Goal: Complete application form: Complete application form

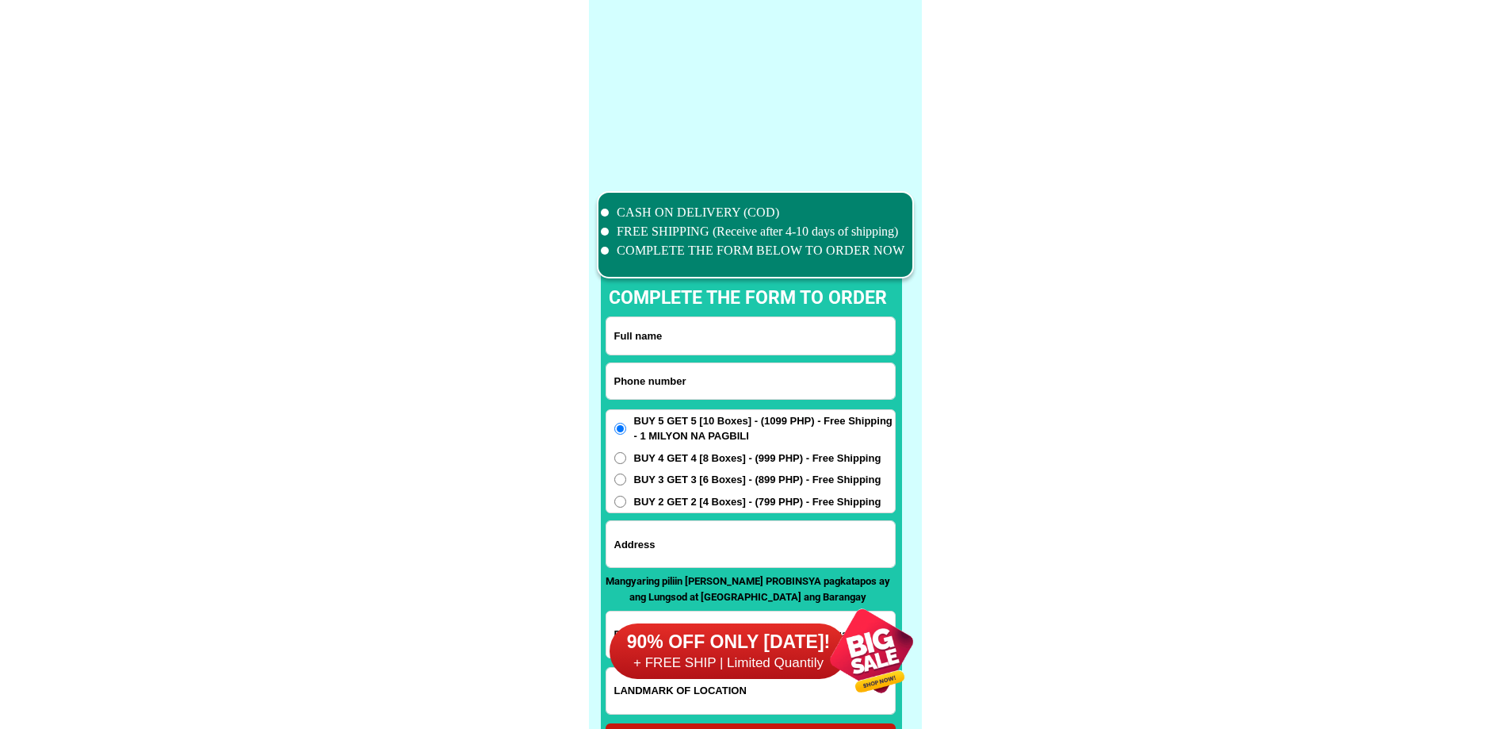
scroll to position [12326, 0]
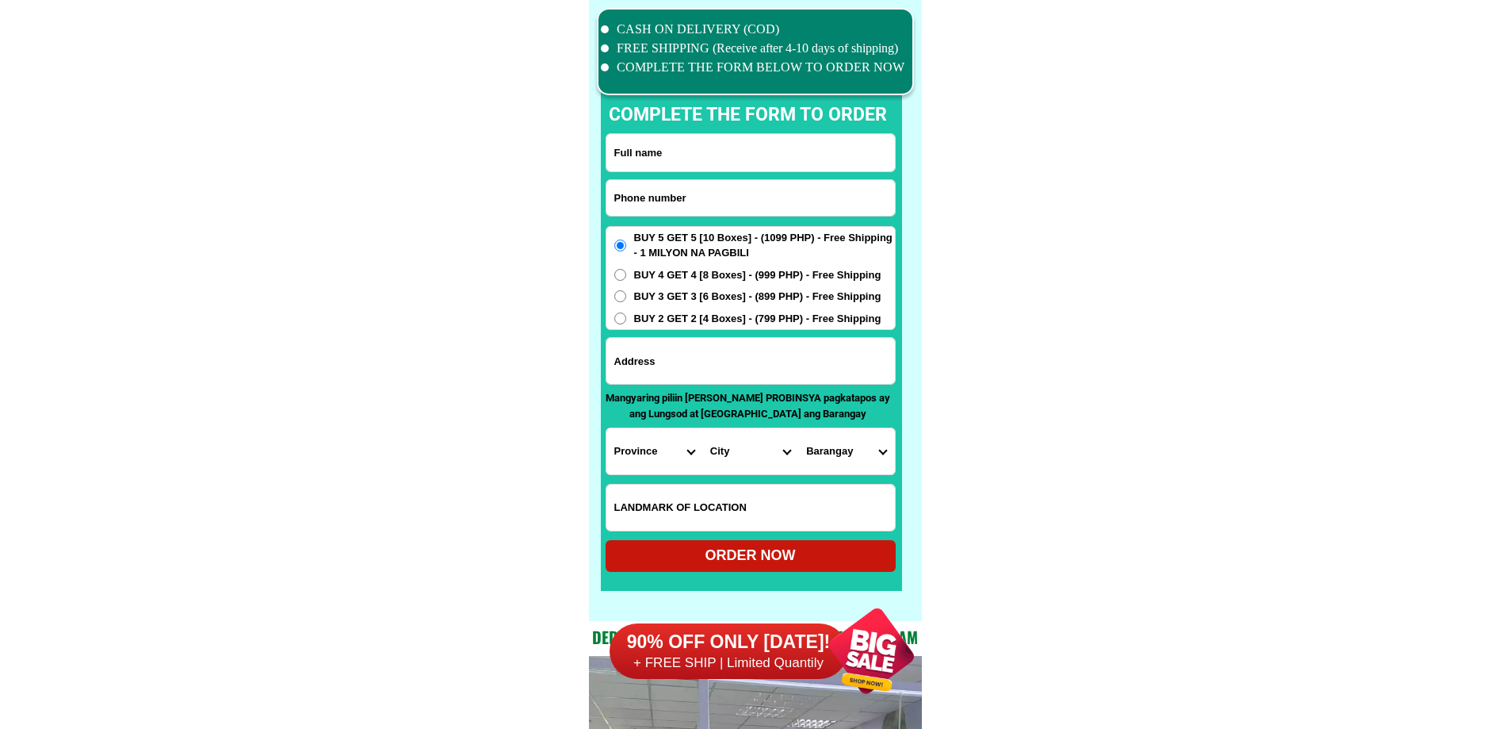
click at [729, 179] on div at bounding box center [751, 197] width 290 height 37
click at [727, 186] on input "Input phone_number" at bounding box center [751, 198] width 289 height 36
paste input "09053579167"
type input "09053579167"
click at [645, 148] on input "Input full_name" at bounding box center [751, 152] width 289 height 37
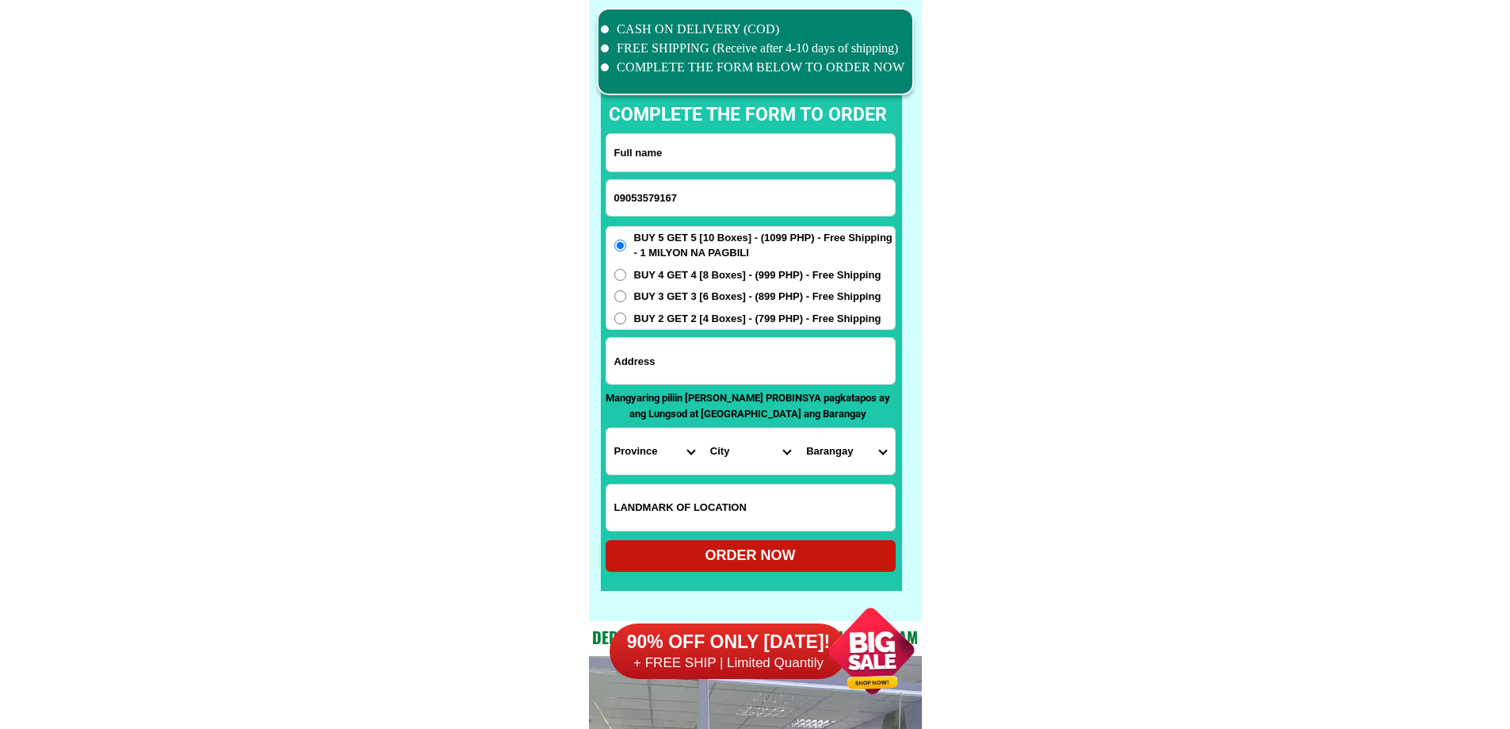
paste input "[PERSON_NAME]"
type input "[PERSON_NAME]"
click at [716, 359] on input "Input address" at bounding box center [751, 361] width 289 height 46
paste input "[GEOGRAPHIC_DATA] Near Congressional [GEOGRAPHIC_DATA],[GEOGRAPHIC_DATA]"
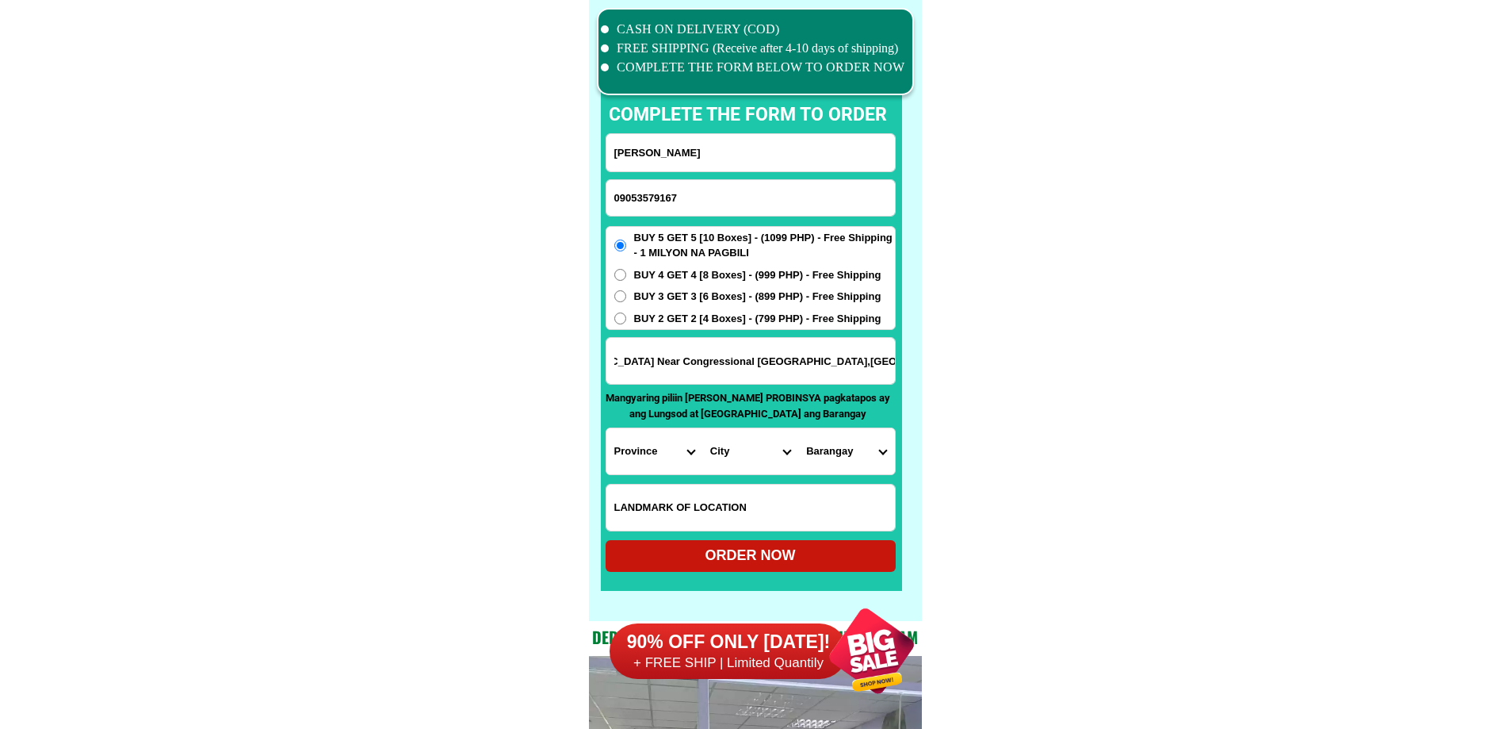
type input "[GEOGRAPHIC_DATA] Near Congressional [GEOGRAPHIC_DATA],[GEOGRAPHIC_DATA]"
click at [665, 505] on input "Input LANDMARKOFLOCATION" at bounding box center [751, 507] width 289 height 46
paste input "[STREET_ADDRESS]"
type input "[STREET_ADDRESS]"
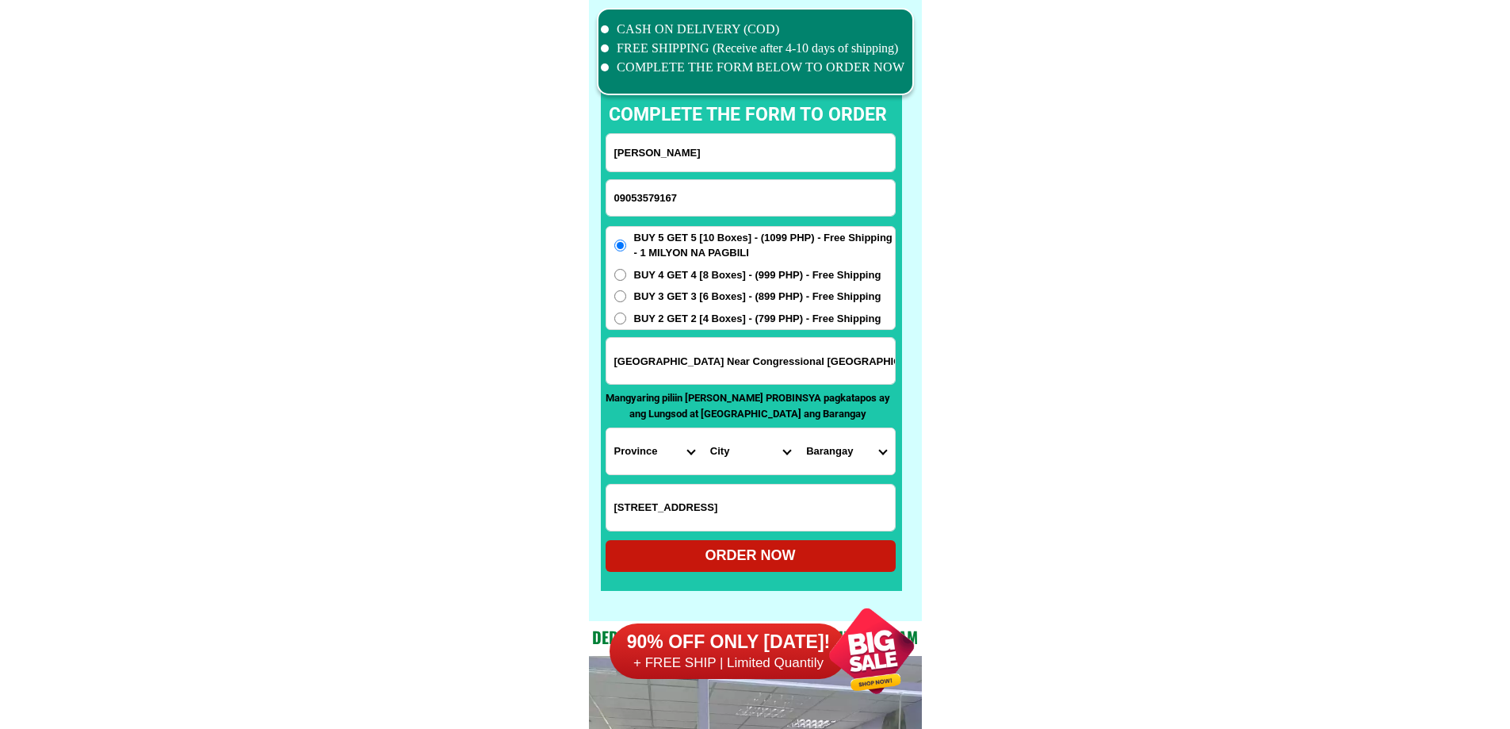
click at [655, 454] on select "Province [GEOGRAPHIC_DATA] [GEOGRAPHIC_DATA] [GEOGRAPHIC_DATA] [GEOGRAPHIC_DATA…" at bounding box center [655, 451] width 96 height 46
select select "63_219"
click at [607, 428] on select "Province [GEOGRAPHIC_DATA] [GEOGRAPHIC_DATA] [GEOGRAPHIC_DATA] [GEOGRAPHIC_DATA…" at bounding box center [655, 451] width 96 height 46
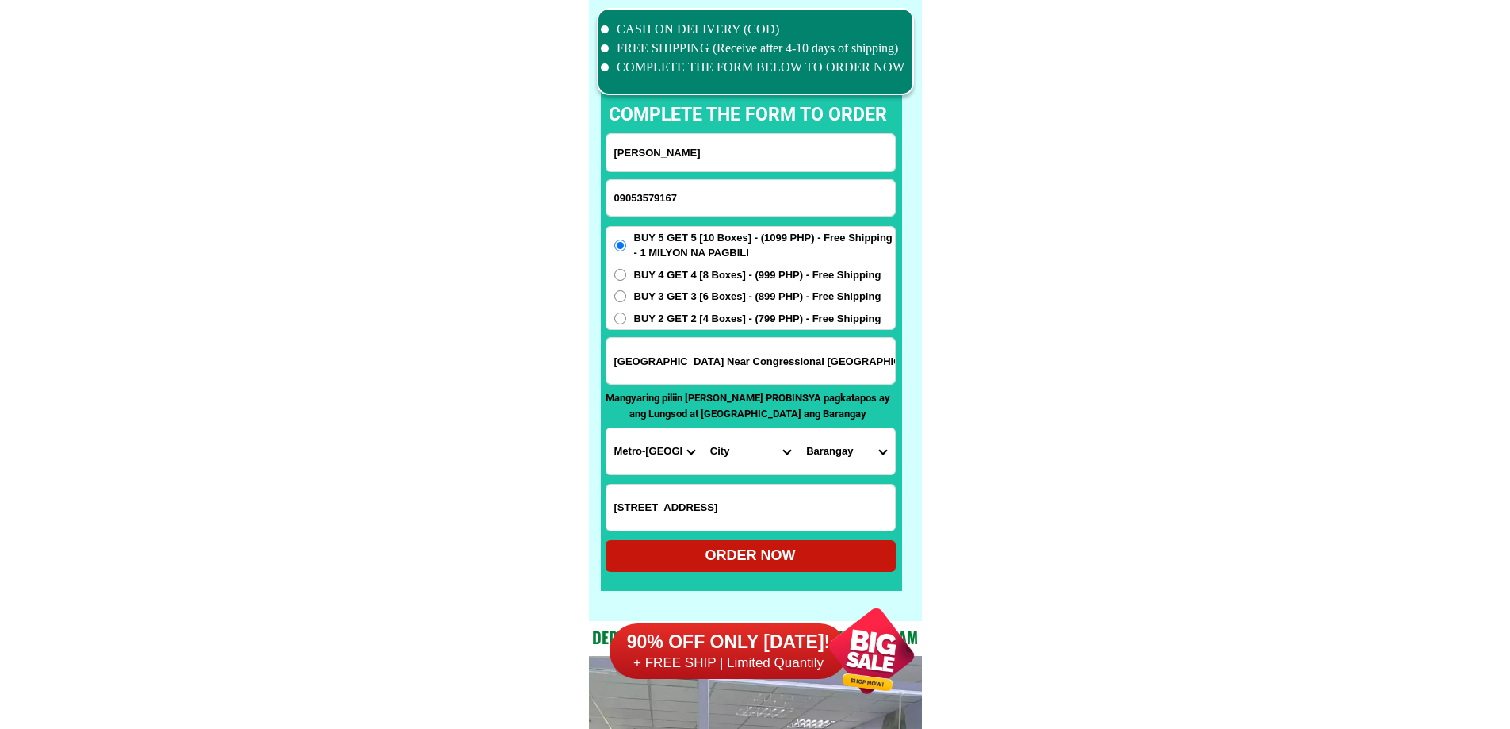
click at [748, 454] on select "City [GEOGRAPHIC_DATA] [GEOGRAPHIC_DATA] [GEOGRAPHIC_DATA] [GEOGRAPHIC_DATA]-ci…" at bounding box center [751, 451] width 96 height 46
select select "63_2194070"
drag, startPoint x: 1107, startPoint y: 484, endPoint x: 919, endPoint y: 424, distance: 197.1
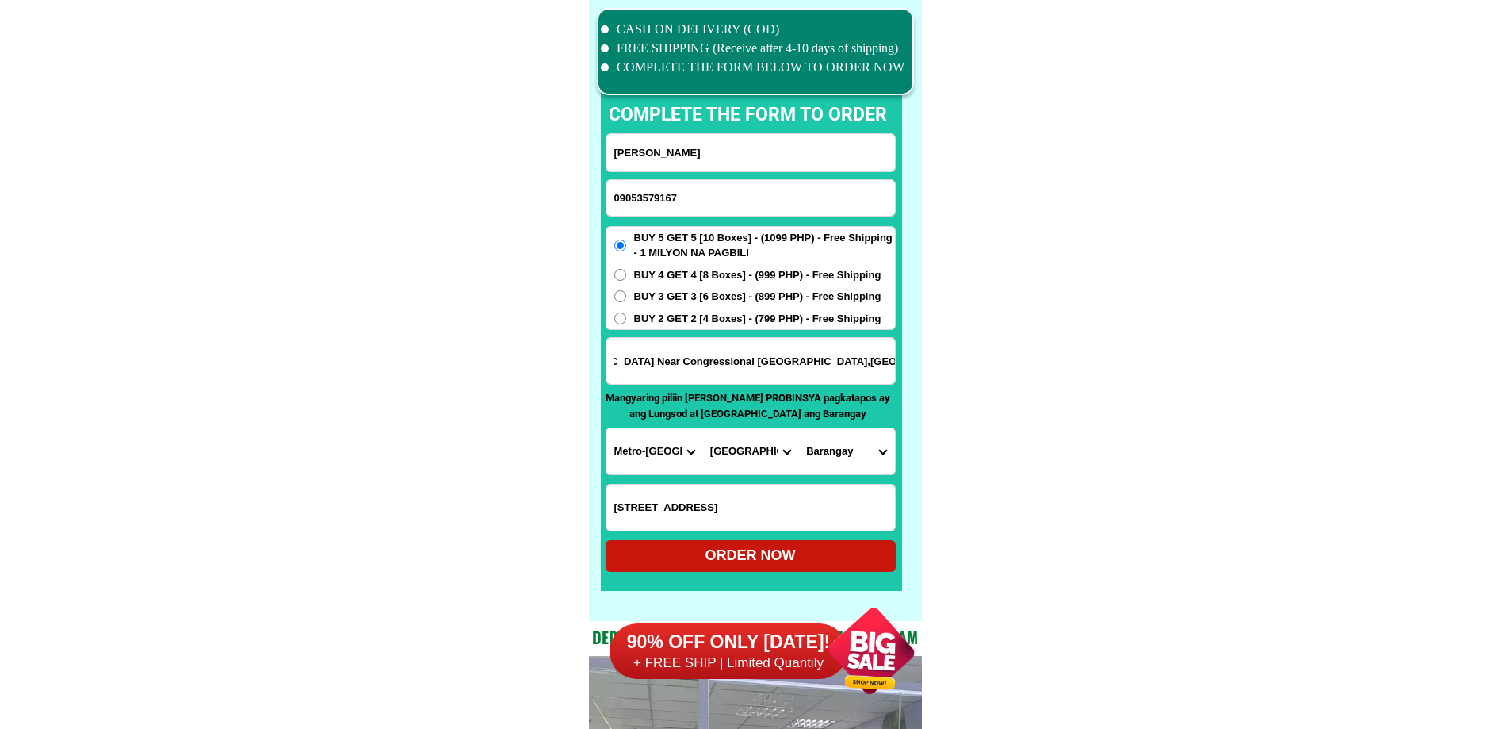
drag, startPoint x: 843, startPoint y: 380, endPoint x: 1083, endPoint y: 385, distance: 240.3
click at [861, 444] on select "Barangay [PERSON_NAME] [PERSON_NAME] [PERSON_NAME] Bagbag Bago bantay Bagong li…" at bounding box center [846, 451] width 96 height 46
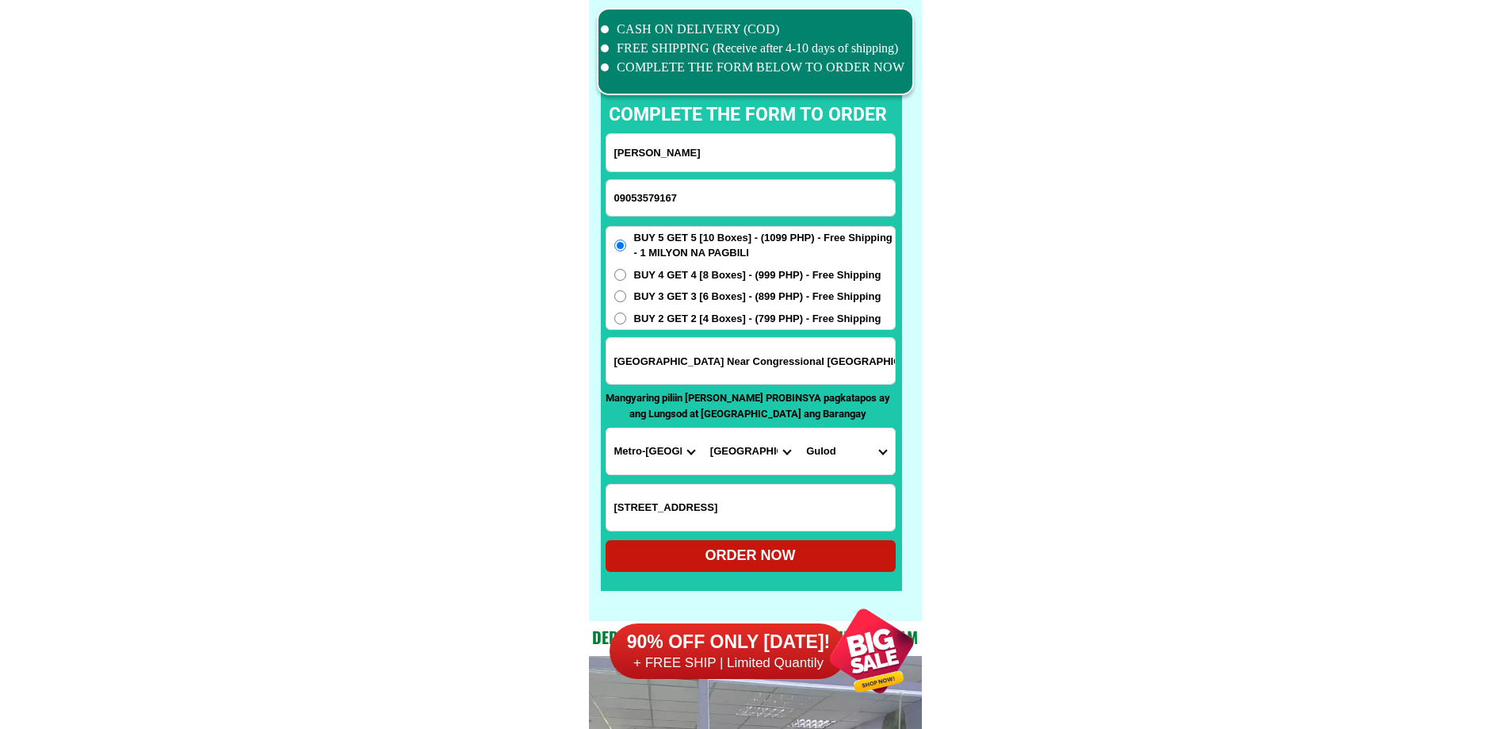
click at [861, 444] on select "Barangay [PERSON_NAME] [PERSON_NAME] [PERSON_NAME] Bagbag Bago bantay Bagong li…" at bounding box center [846, 451] width 96 height 46
click at [878, 461] on select "Barangay [PERSON_NAME] [PERSON_NAME] [PERSON_NAME] Bagbag Bago bantay Bagong li…" at bounding box center [846, 451] width 96 height 46
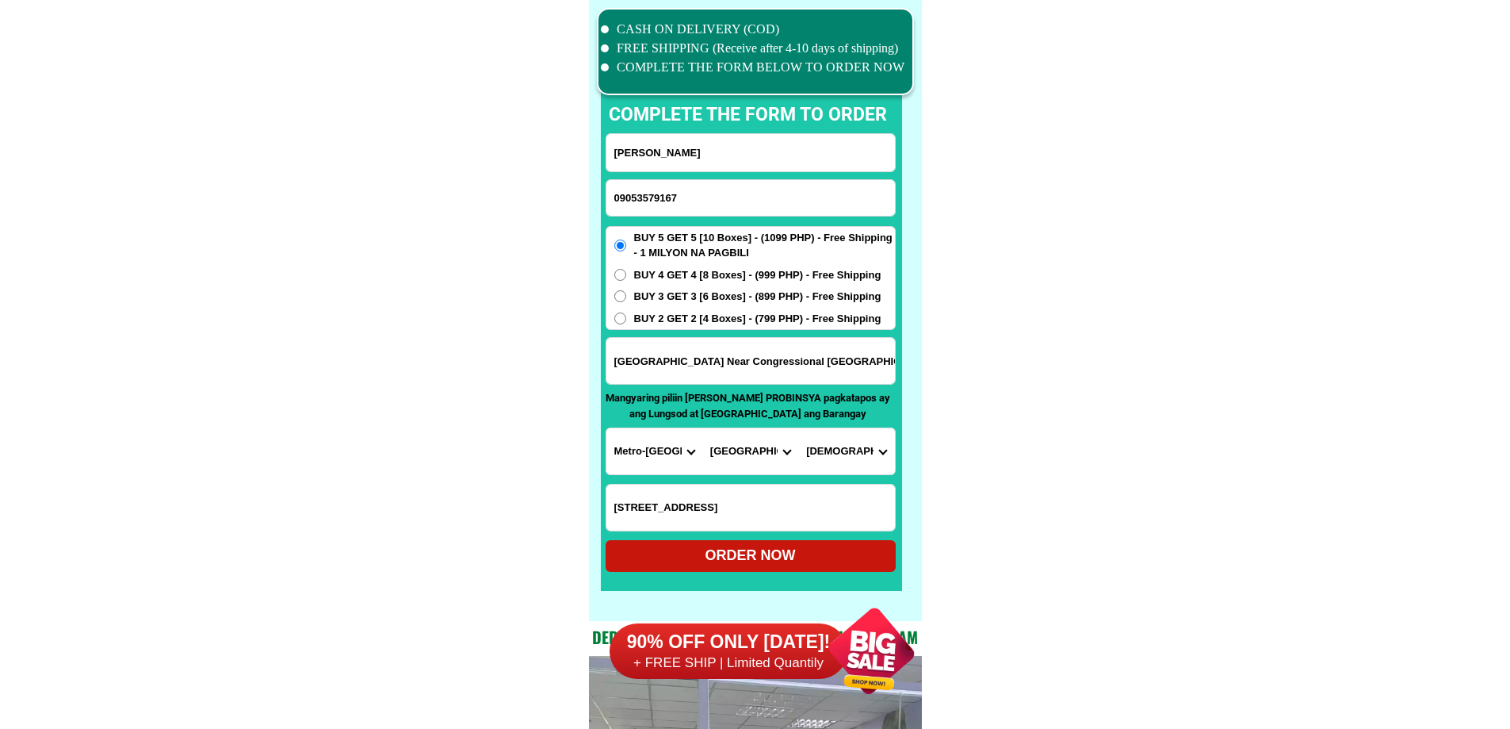
scroll to position [0, 70]
drag, startPoint x: 861, startPoint y: 366, endPoint x: 891, endPoint y: 371, distance: 30.6
click at [891, 371] on input "[GEOGRAPHIC_DATA] Near Congressional [GEOGRAPHIC_DATA],[GEOGRAPHIC_DATA]" at bounding box center [751, 361] width 289 height 46
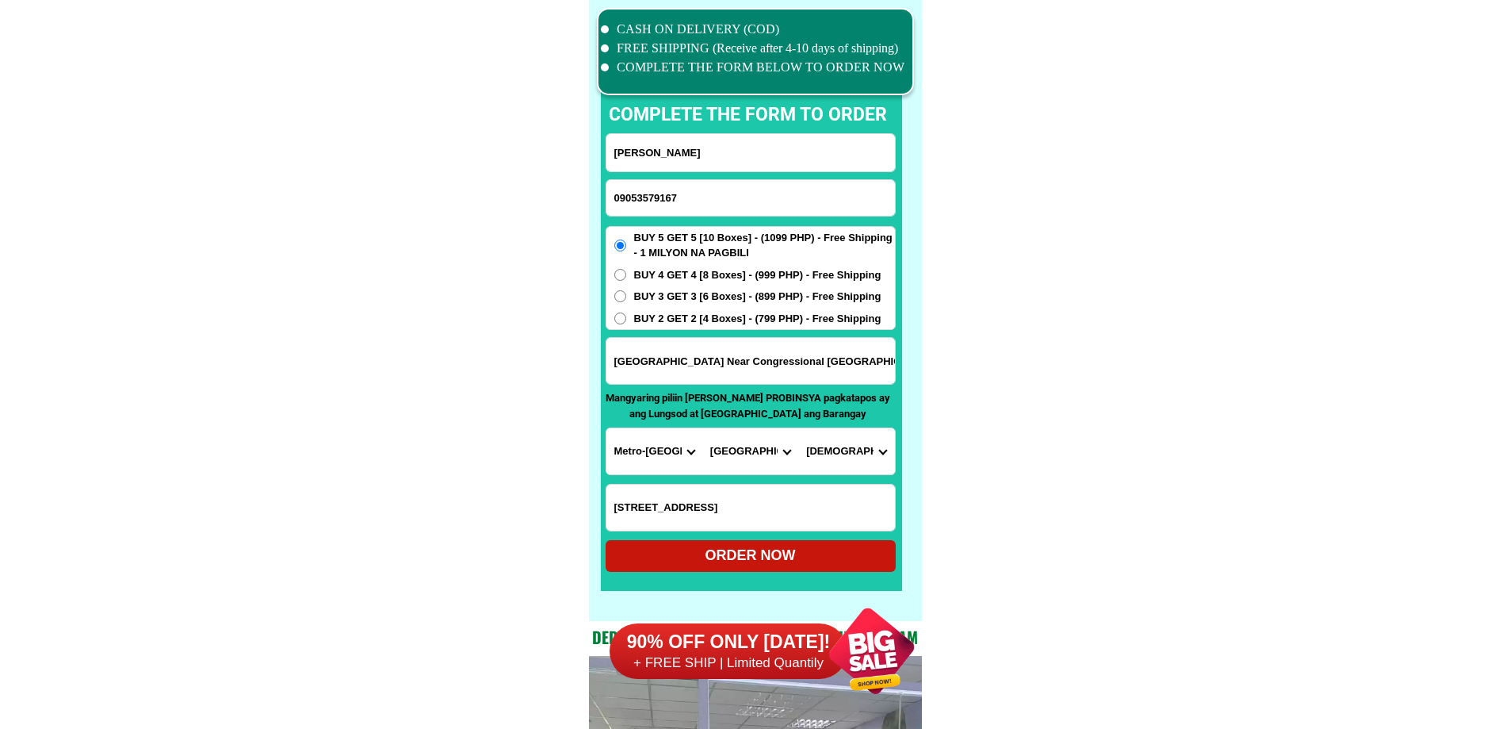
click at [863, 449] on select "Barangay [PERSON_NAME] [PERSON_NAME] [PERSON_NAME] Bagbag Bago bantay Bagong li…" at bounding box center [846, 451] width 96 height 46
click at [828, 384] on div "[GEOGRAPHIC_DATA] Near Congressional [GEOGRAPHIC_DATA],[GEOGRAPHIC_DATA]" at bounding box center [751, 361] width 290 height 48
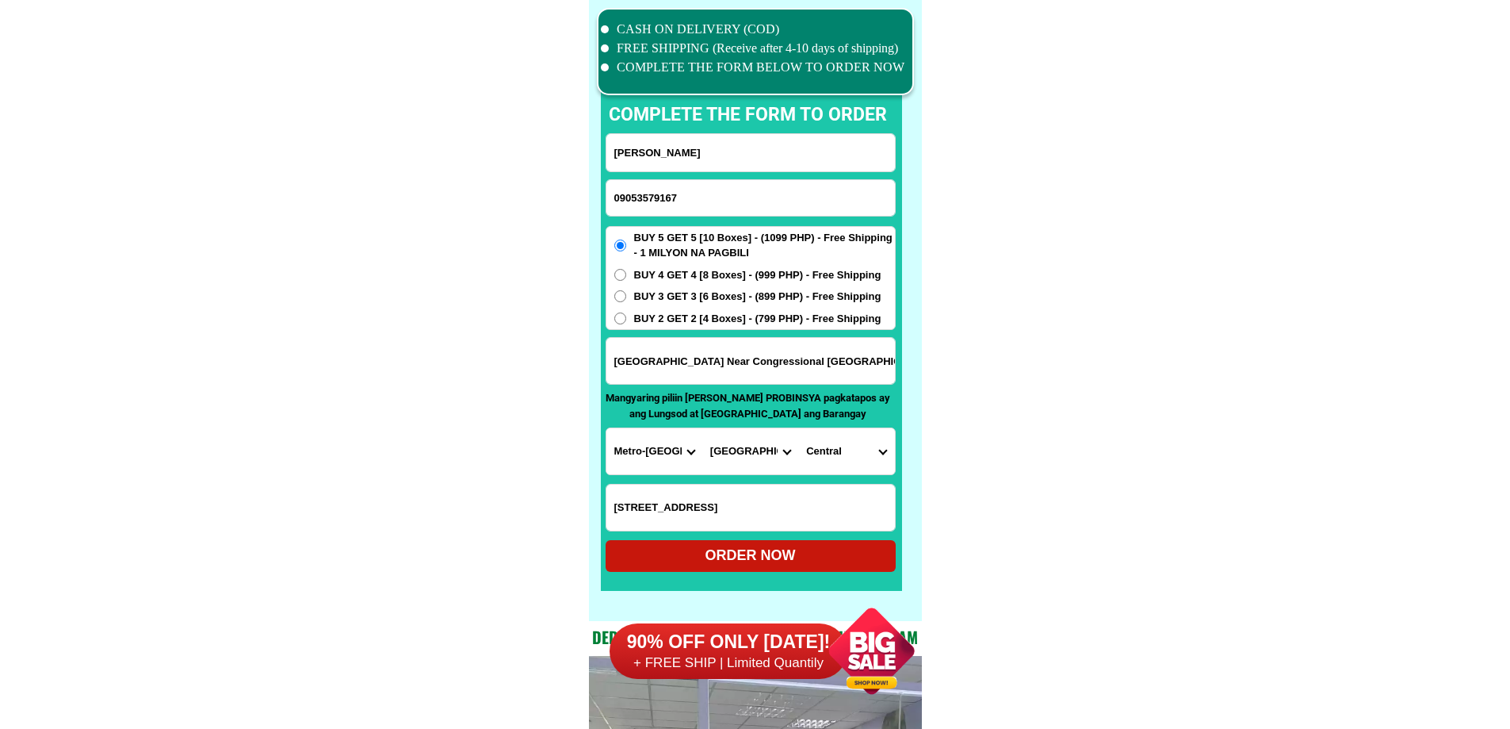
click at [825, 375] on input "[GEOGRAPHIC_DATA] Near Congressional [GEOGRAPHIC_DATA],[GEOGRAPHIC_DATA]" at bounding box center [751, 361] width 289 height 46
click at [813, 445] on select "Barangay [PERSON_NAME] [PERSON_NAME] [PERSON_NAME] Bagbag Bago bantay Bagong li…" at bounding box center [846, 451] width 96 height 46
click at [882, 454] on select "Barangay [PERSON_NAME] [PERSON_NAME] [PERSON_NAME] Bagbag Bago bantay Bagong li…" at bounding box center [846, 451] width 96 height 46
select select "63_21940705102"
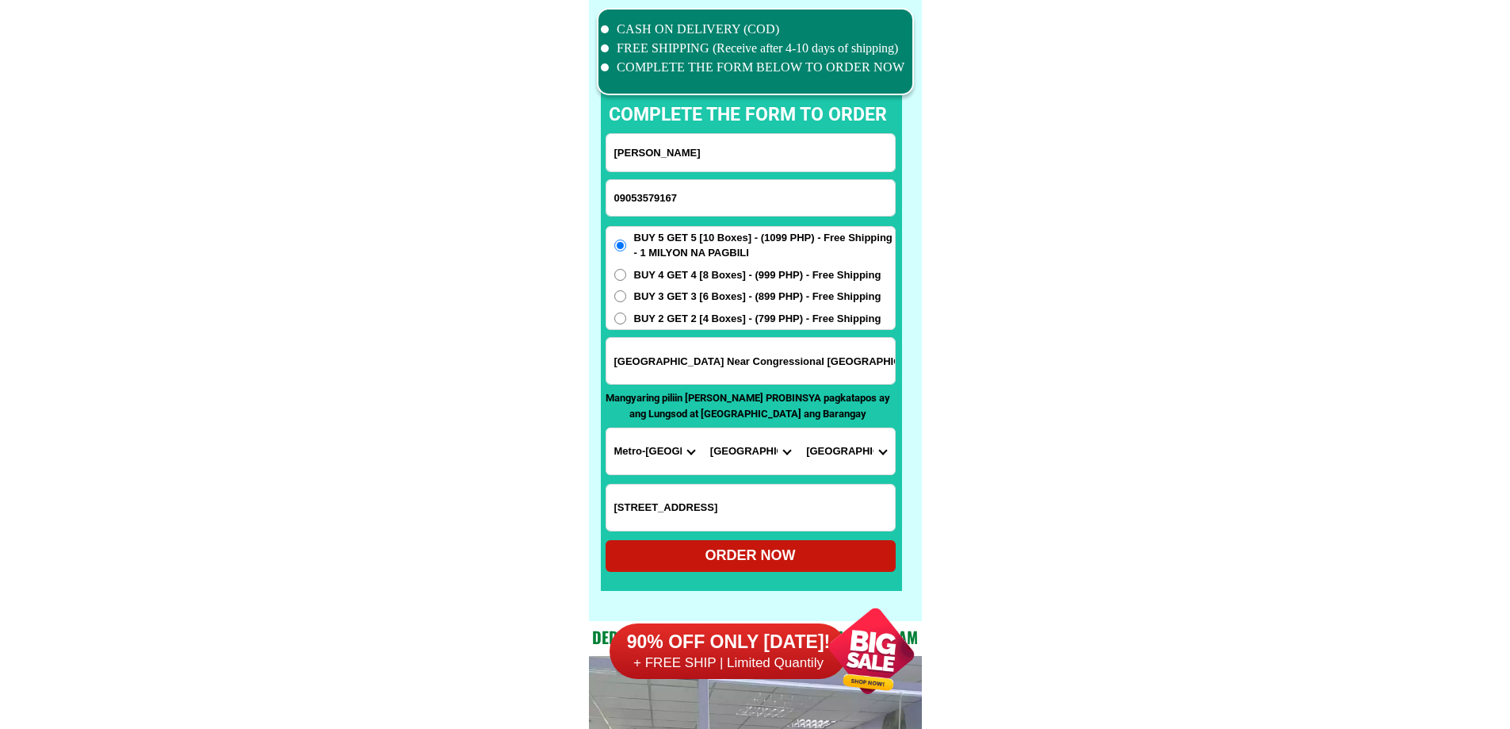
click at [798, 428] on select "Barangay [PERSON_NAME] [PERSON_NAME] [PERSON_NAME] Bagbag Bago bantay Bagong li…" at bounding box center [846, 451] width 96 height 46
click at [794, 553] on div "ORDER NOW" at bounding box center [751, 555] width 290 height 21
radio input "true"
click at [655, 190] on input "09053579167" at bounding box center [751, 198] width 289 height 36
paste input "9275056214"
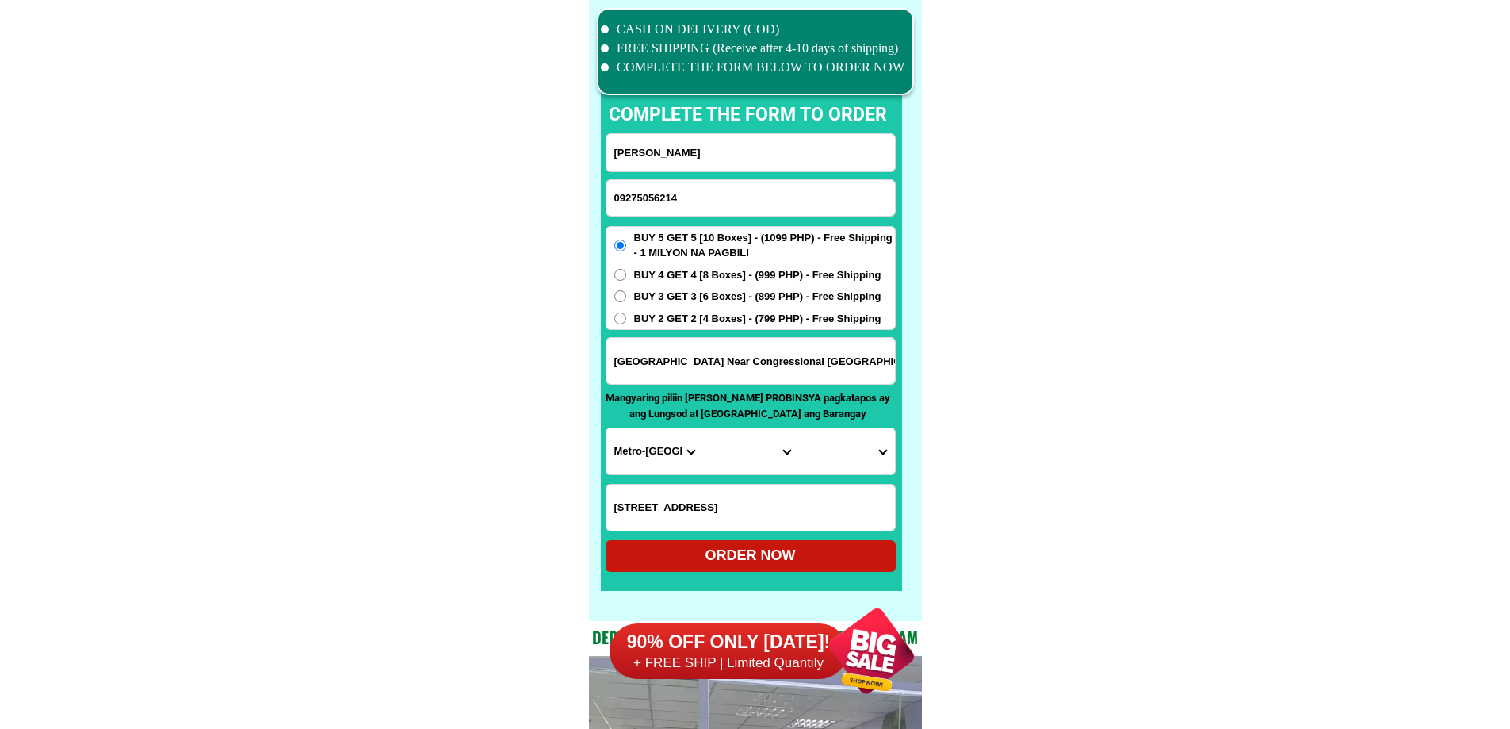
type input "09275056214"
click at [769, 151] on input "Input full_name" at bounding box center [751, 152] width 289 height 37
paste input "[PERSON_NAME]"
type input "[PERSON_NAME]"
click at [792, 362] on input "[GEOGRAPHIC_DATA] Near Congressional [GEOGRAPHIC_DATA],[GEOGRAPHIC_DATA]" at bounding box center [751, 361] width 289 height 46
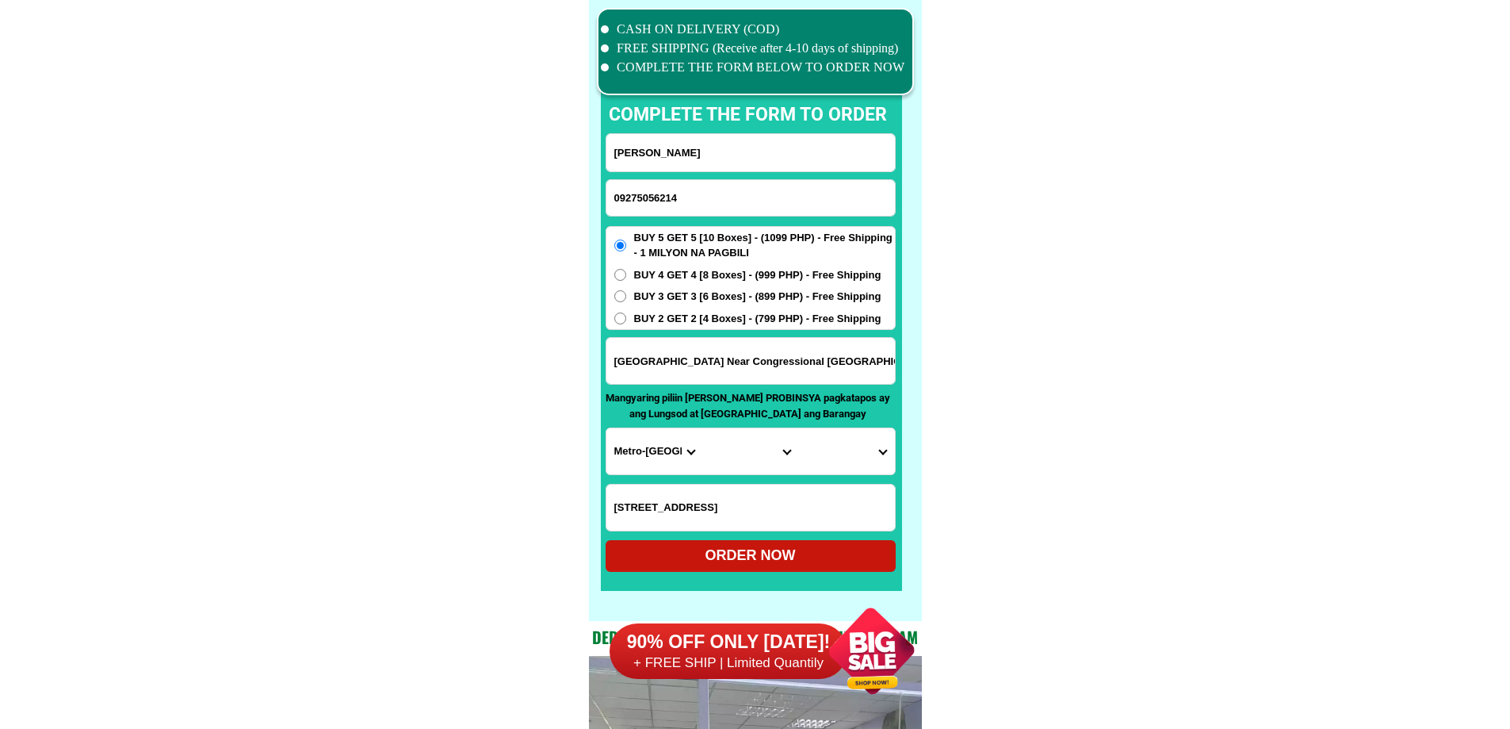
paste input "B-11 lot 17 S-ville 5 brgy [GEOGRAPHIC_DATA] city of [GEOGRAPHIC_DATA]"
type input "B-11 lot 17 S-ville 5 brgy [GEOGRAPHIC_DATA] city of [GEOGRAPHIC_DATA]"
click at [636, 274] on span "BUY 4 GET 4 [8 Boxes] - (999 PHP) - Free Shipping" at bounding box center [757, 275] width 247 height 16
click at [626, 274] on input "BUY 4 GET 4 [8 Boxes] - (999 PHP) - Free Shipping" at bounding box center [620, 275] width 12 height 12
radio input "true"
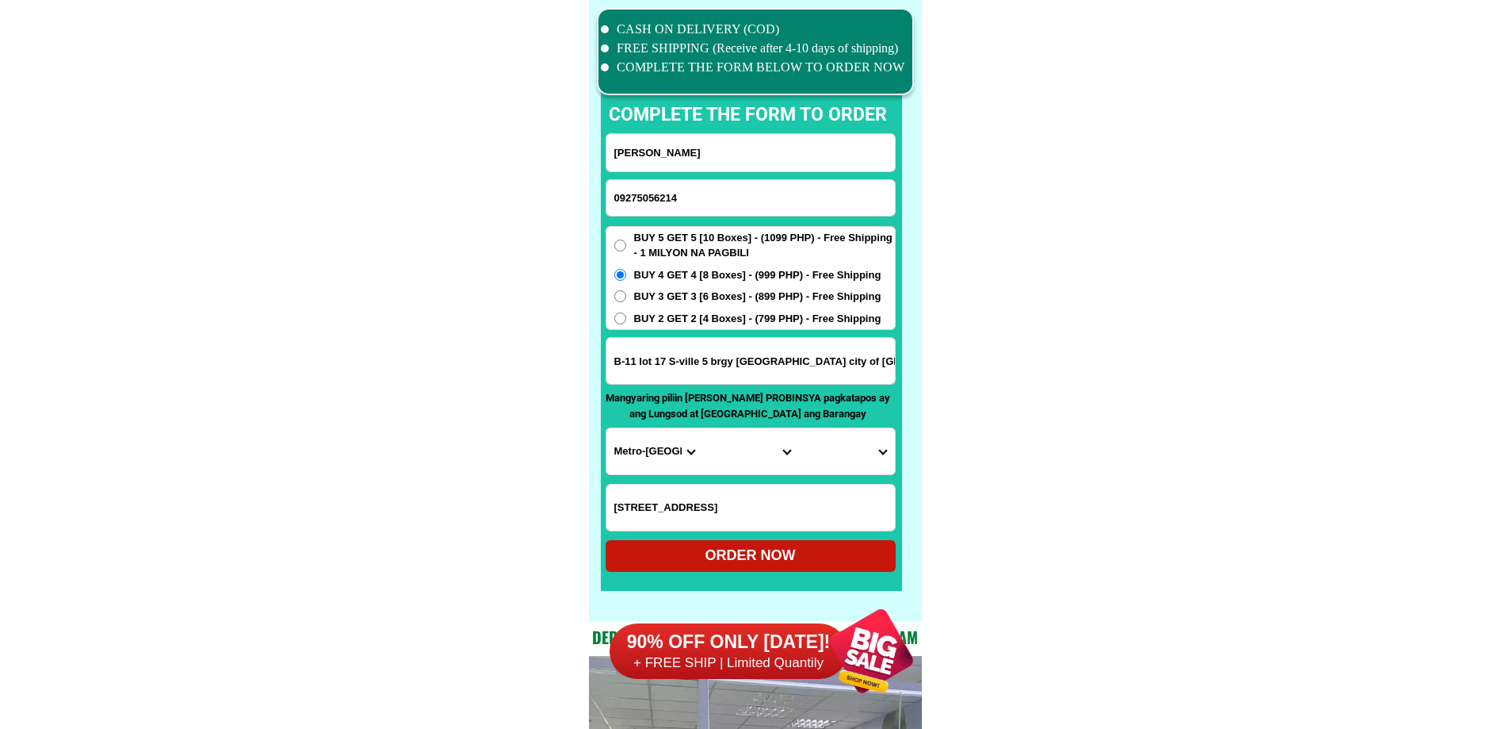
click at [632, 441] on select "Province [GEOGRAPHIC_DATA] [GEOGRAPHIC_DATA] [GEOGRAPHIC_DATA] [GEOGRAPHIC_DATA…" at bounding box center [655, 451] width 96 height 46
select select "63_904"
click at [741, 461] on select "City [GEOGRAPHIC_DATA] [GEOGRAPHIC_DATA]-city [GEOGRAPHIC_DATA] [GEOGRAPHIC_DAT…" at bounding box center [751, 451] width 96 height 46
select select "63_9043609"
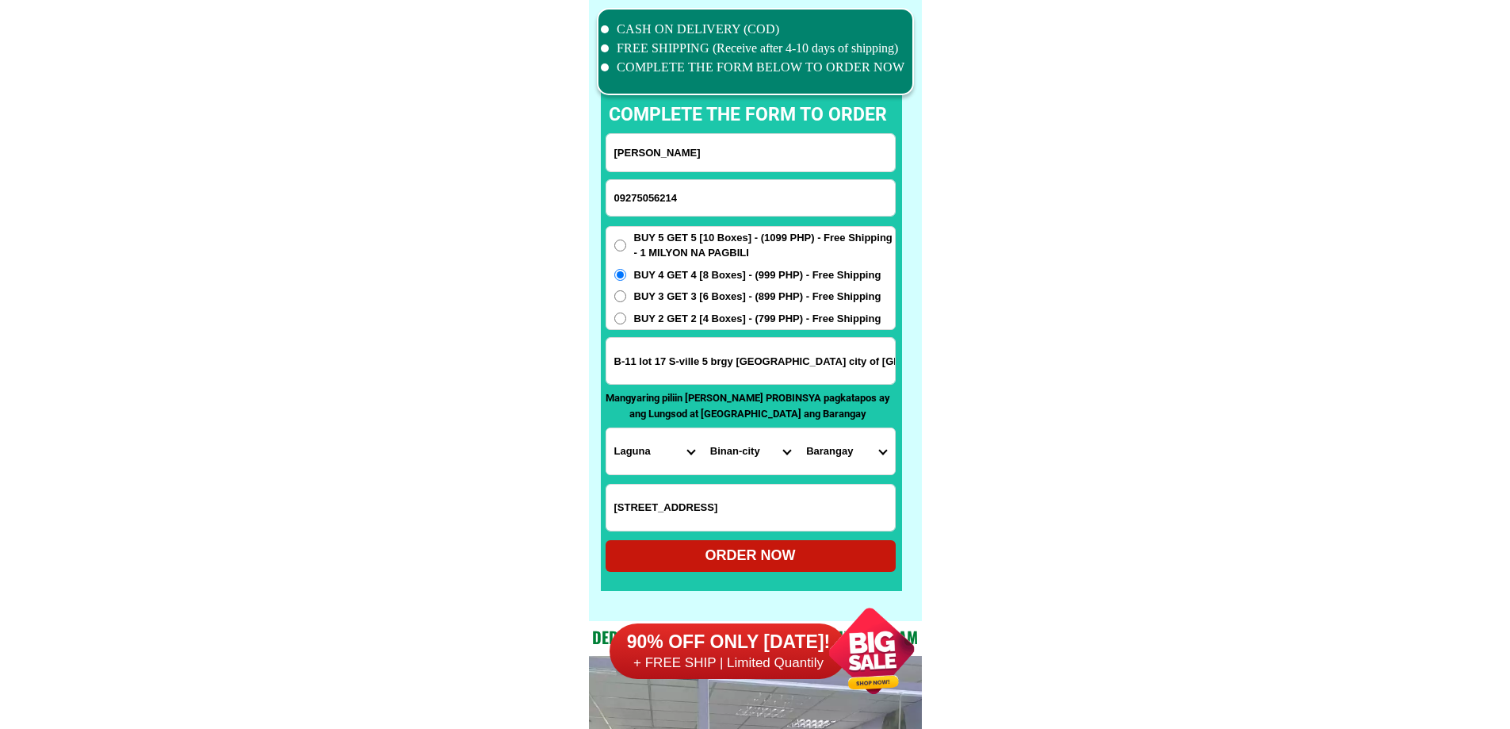
click at [830, 460] on select "[GEOGRAPHIC_DATA] (poblacion) Bungahan [GEOGRAPHIC_DATA] [GEOGRAPHIC_DATA] [GEO…" at bounding box center [846, 451] width 96 height 46
select select "63_90436091004"
click at [772, 552] on div "ORDER NOW" at bounding box center [751, 555] width 290 height 21
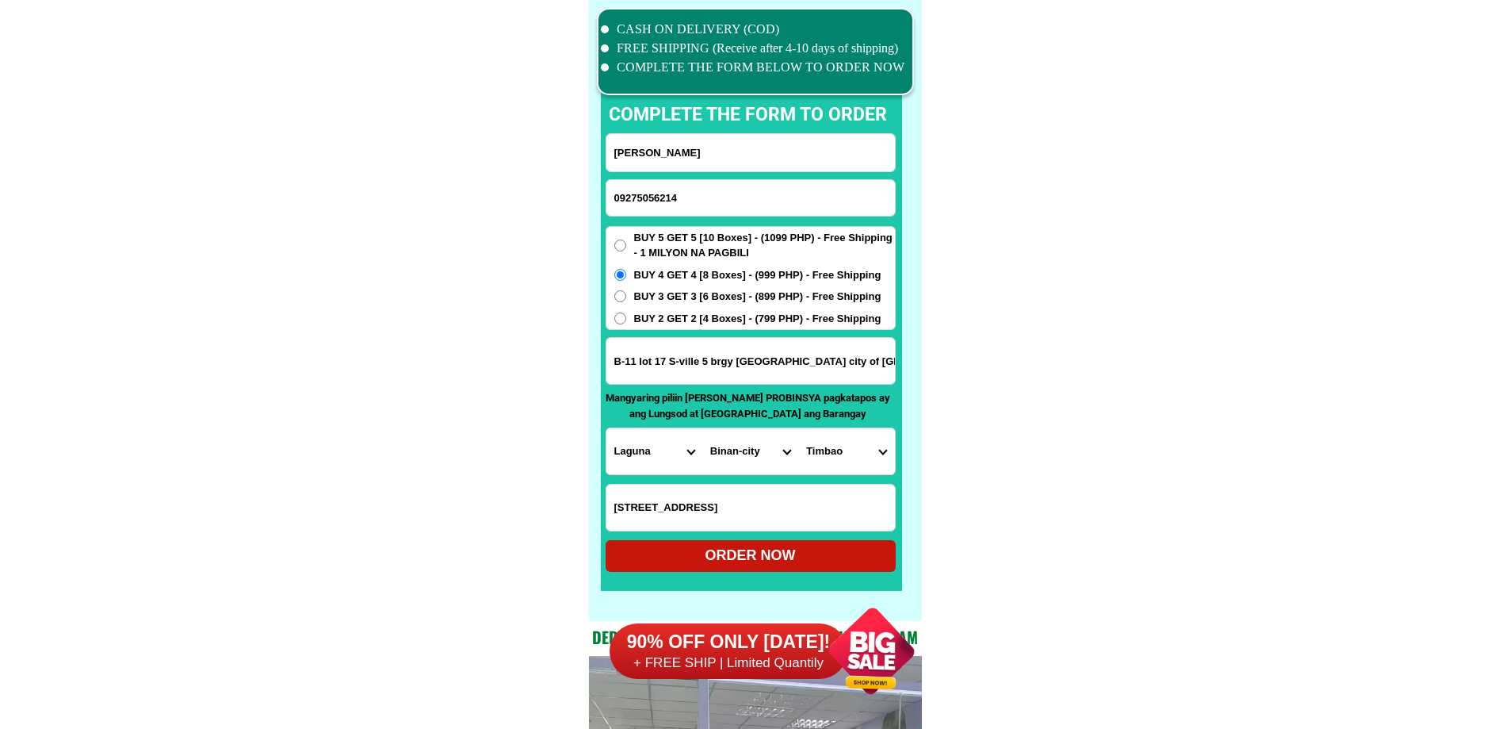
radio input "true"
